Goal: Transaction & Acquisition: Purchase product/service

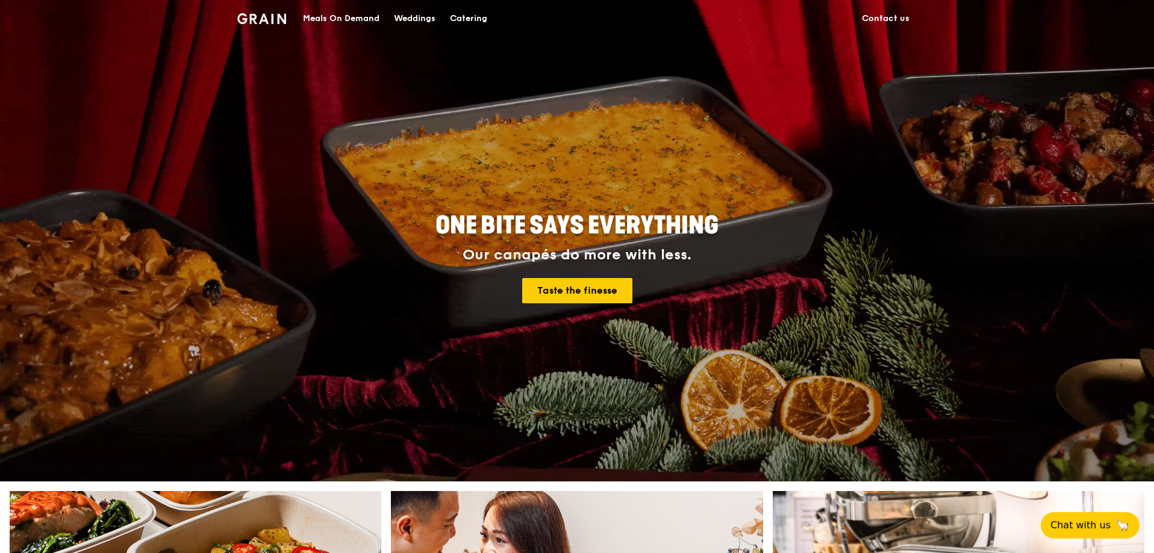
click at [475, 17] on div "Catering" at bounding box center [468, 19] width 37 height 36
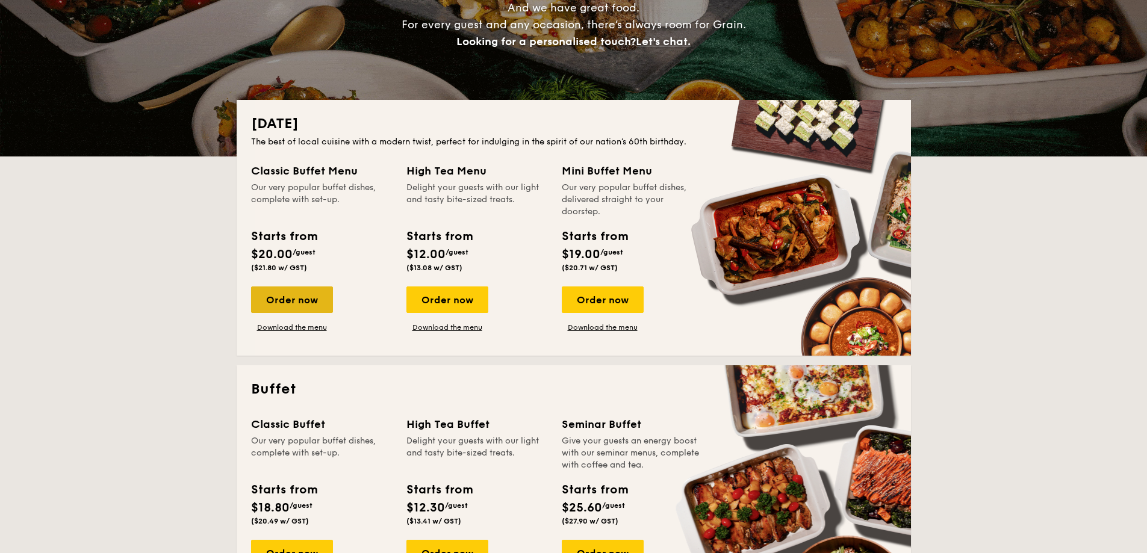
click at [270, 296] on div "Order now" at bounding box center [292, 300] width 82 height 26
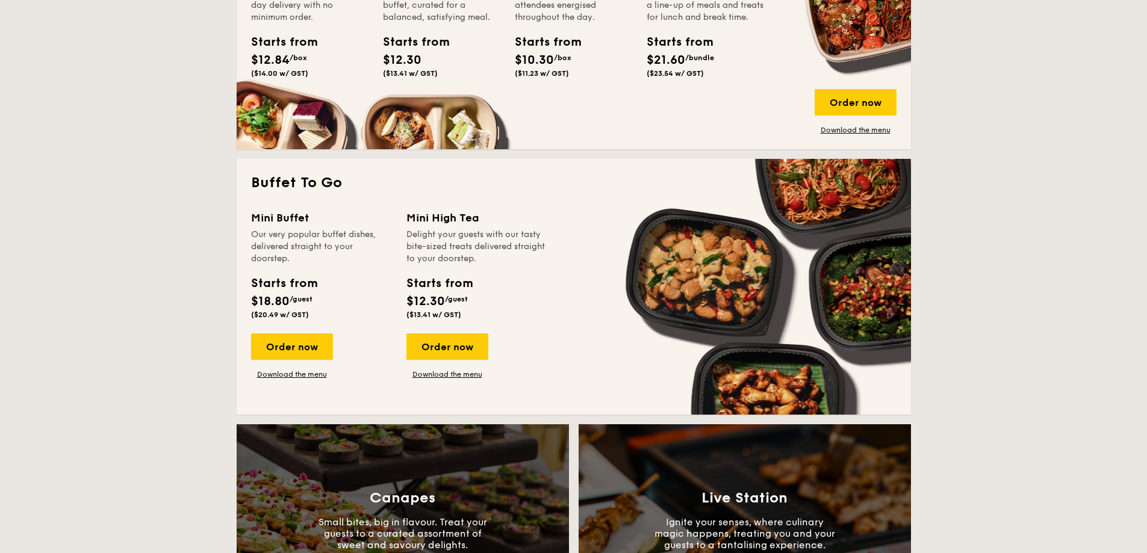
scroll to position [964, 0]
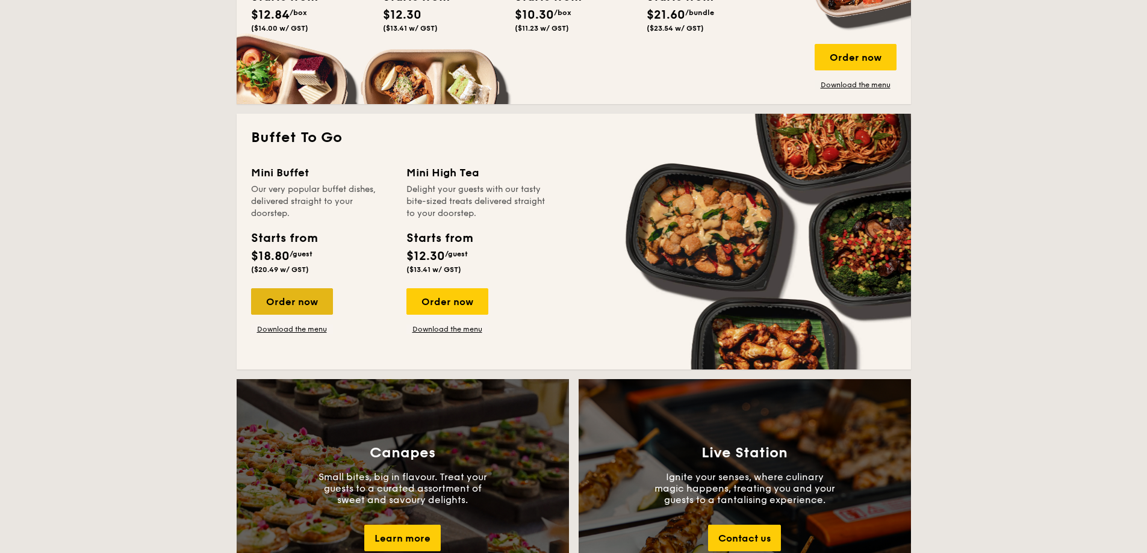
click at [296, 298] on div "Order now" at bounding box center [292, 301] width 82 height 26
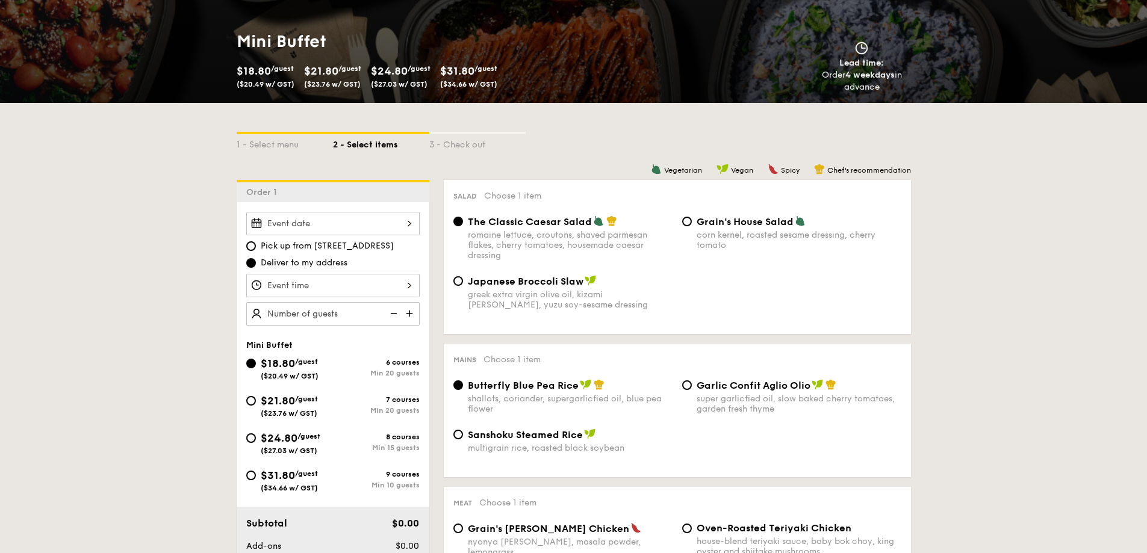
scroll to position [181, 0]
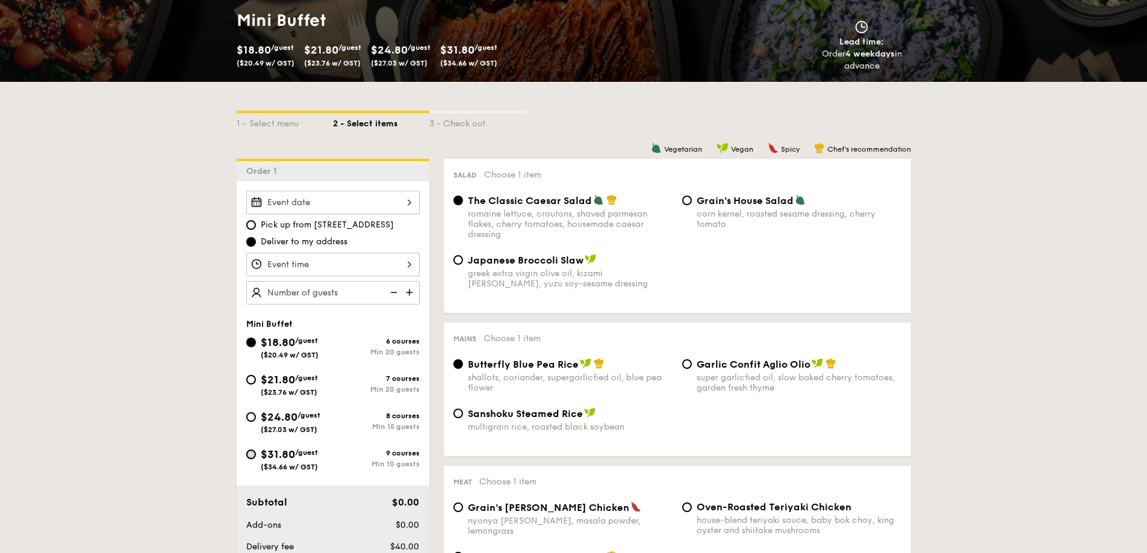
click at [251, 456] on input "$31.80 /guest ($34.66 w/ GST) 9 courses Min 10 guests" at bounding box center [251, 455] width 10 height 10
radio input "true"
radio input "false"
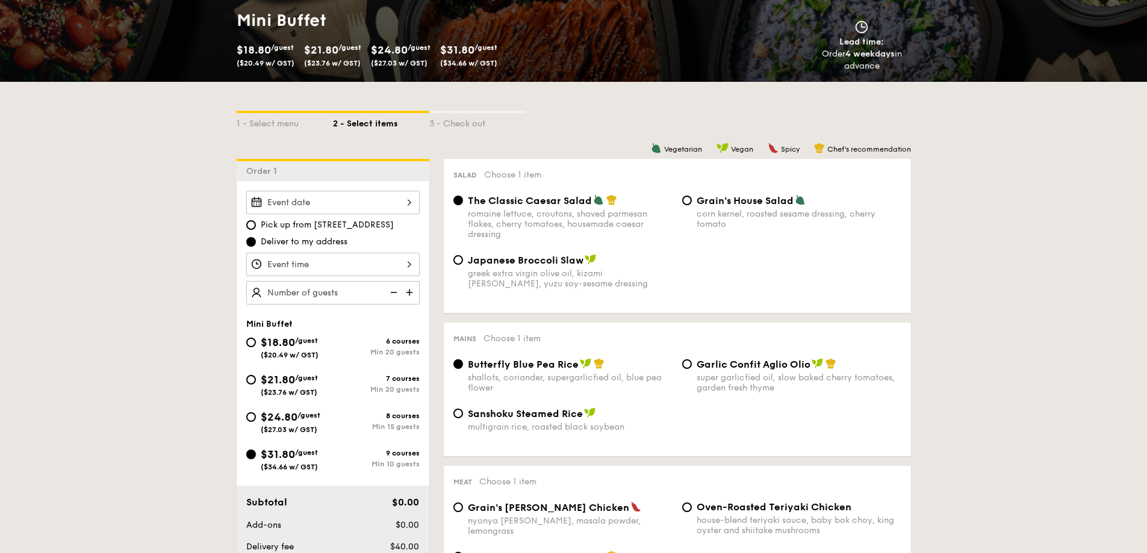
radio input "true"
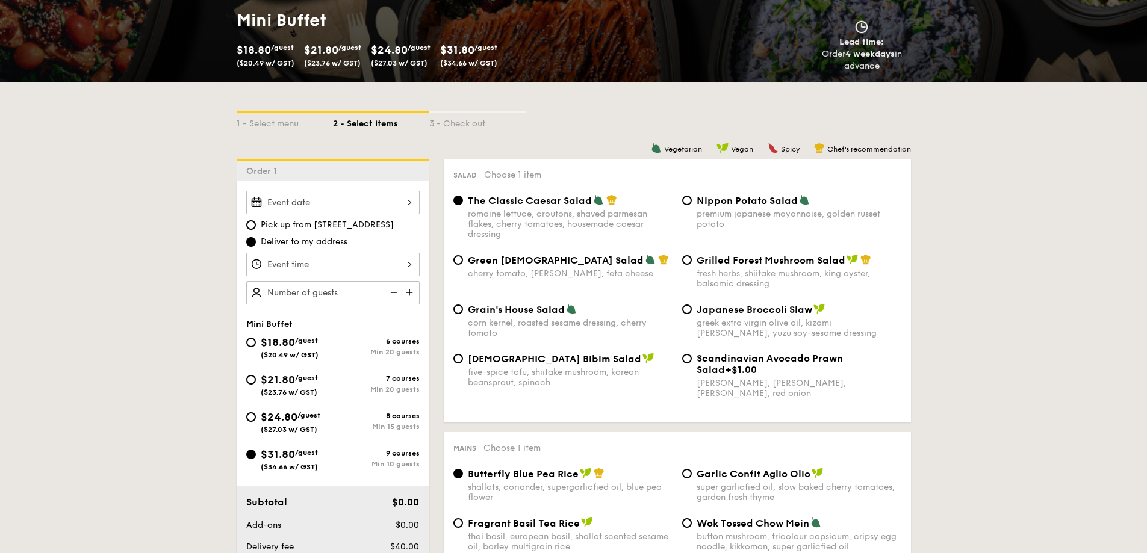
click at [681, 199] on div "Nippon Potato Salad premium japanese mayonnaise, golden russet potato" at bounding box center [792, 212] width 229 height 35
click at [684, 199] on input "Nippon Potato Salad premium japanese mayonnaise, golden russet potato" at bounding box center [687, 201] width 10 height 10
radio input "true"
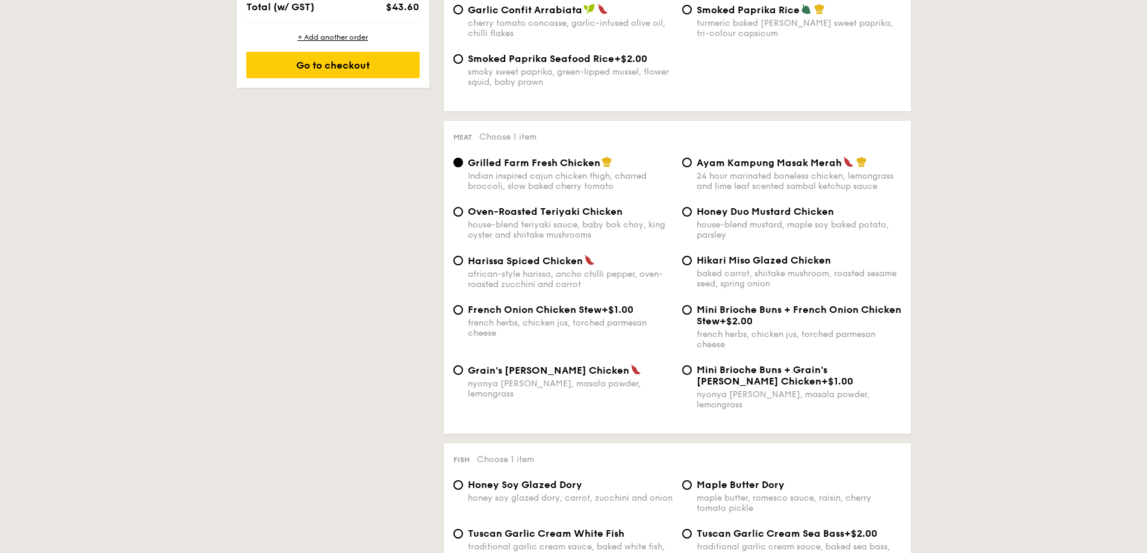
scroll to position [843, 0]
